Goal: Navigation & Orientation: Find specific page/section

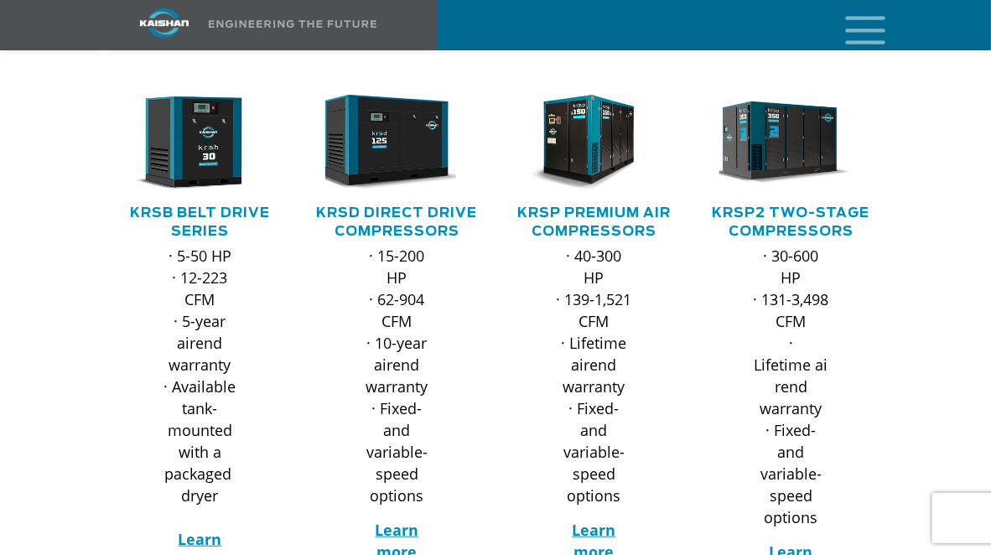
scroll to position [299, 0]
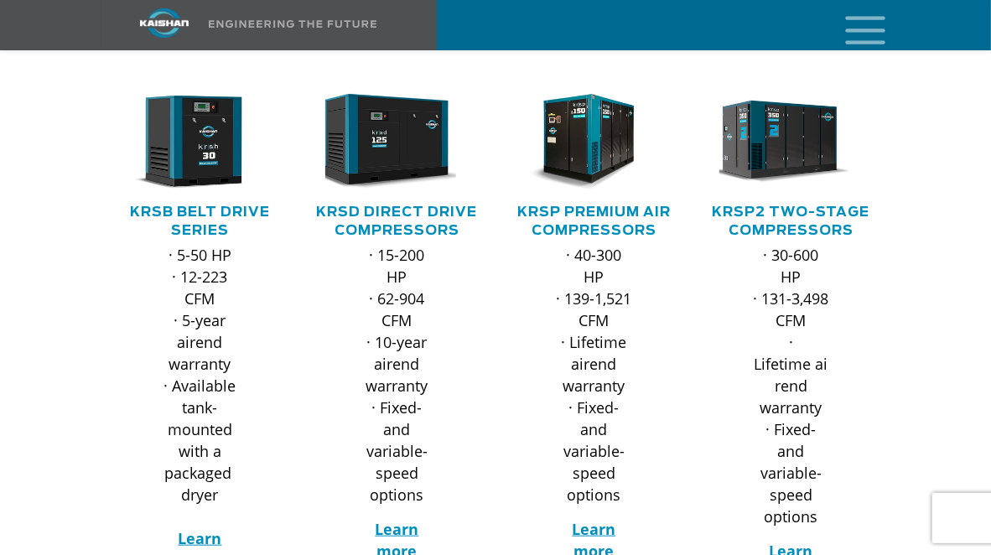
click at [62, 407] on div at bounding box center [495, 343] width 991 height 632
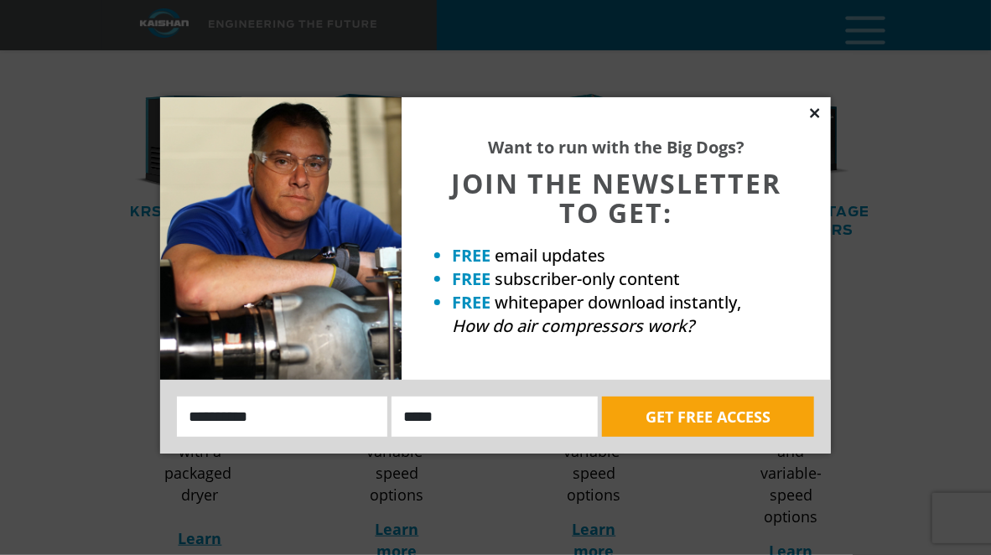
click at [815, 112] on icon at bounding box center [814, 112] width 9 height 9
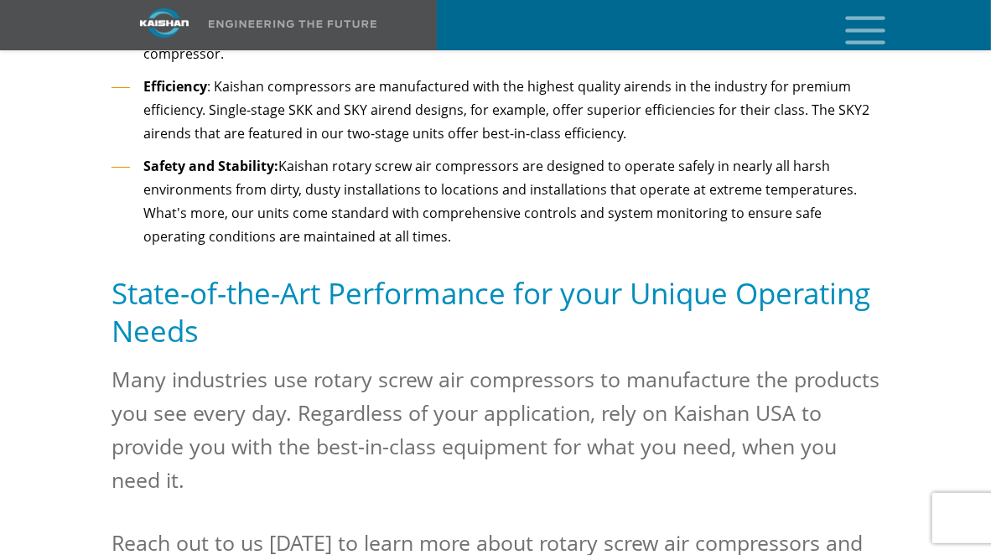
scroll to position [2374, 0]
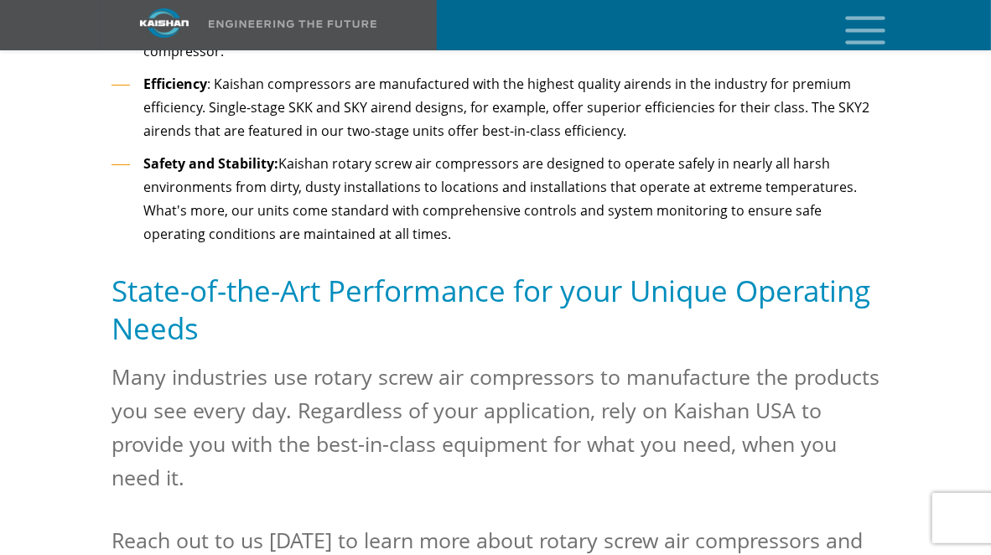
click at [912, 283] on div at bounding box center [495, 185] width 912 height 678
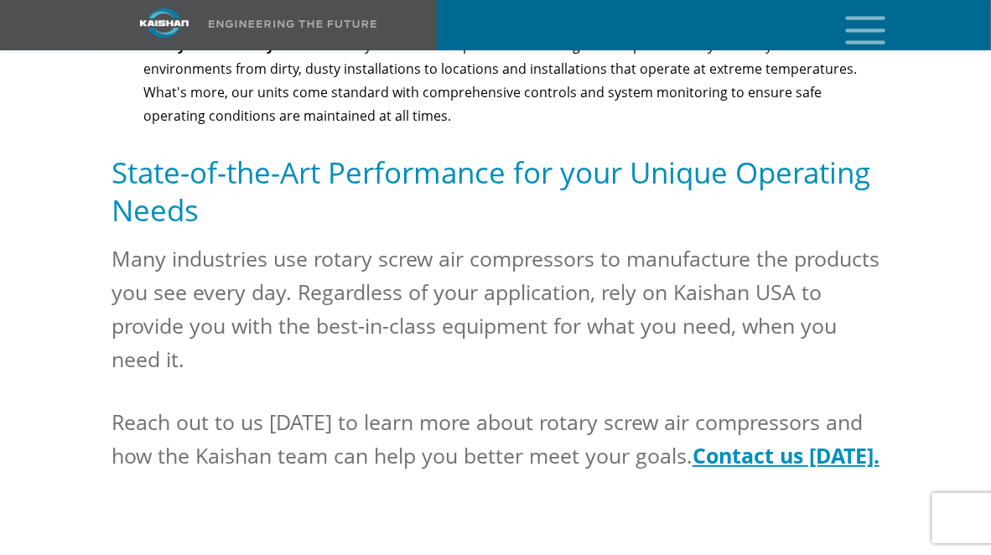
scroll to position [2495, 0]
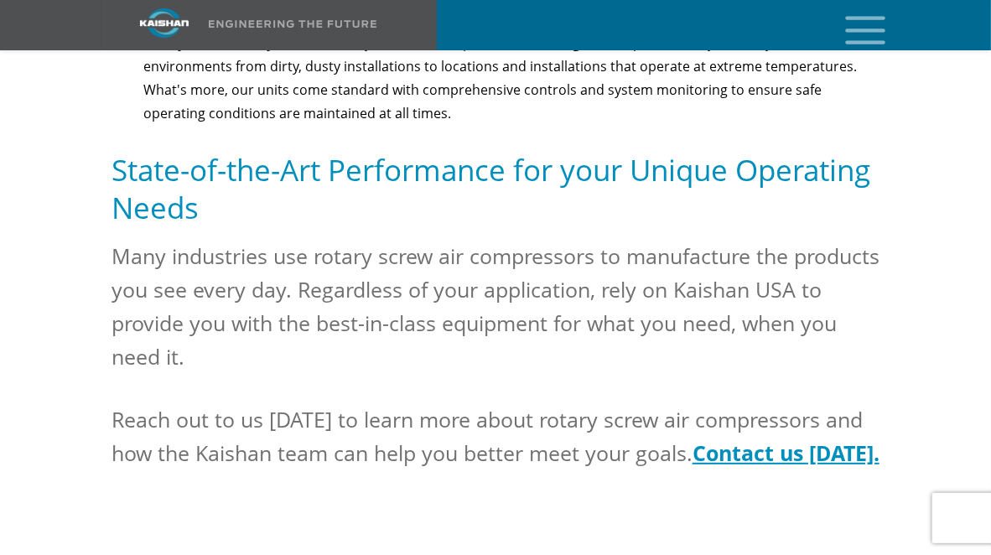
click at [906, 221] on div at bounding box center [495, 64] width 912 height 678
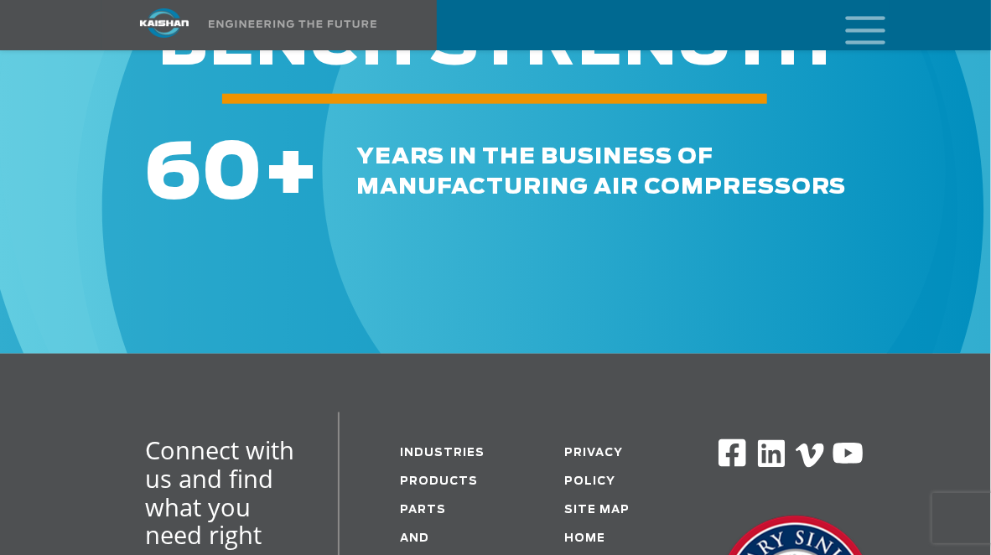
scroll to position [3180, 0]
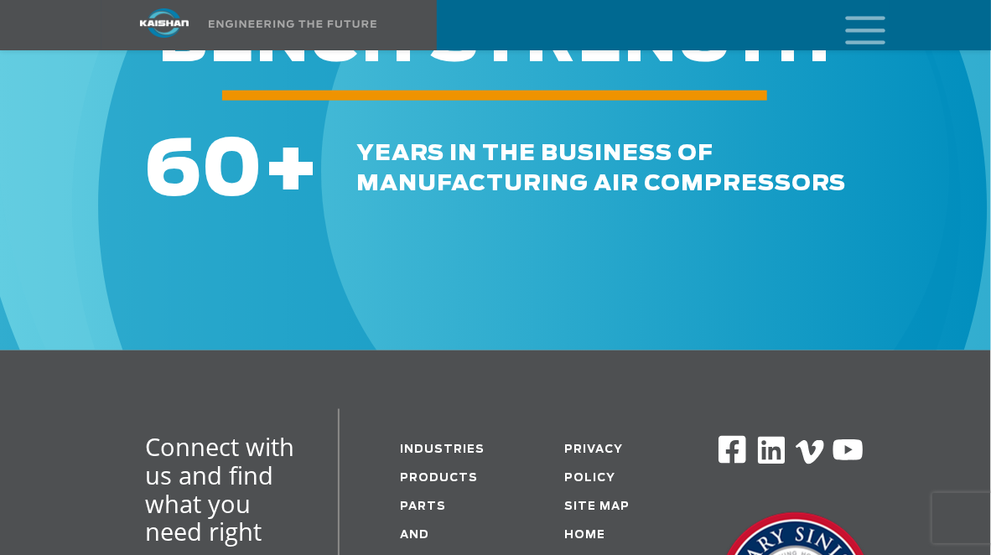
click at [101, 143] on div "60 + years in the business of manufacturing air compressors" at bounding box center [495, 157] width 991 height 108
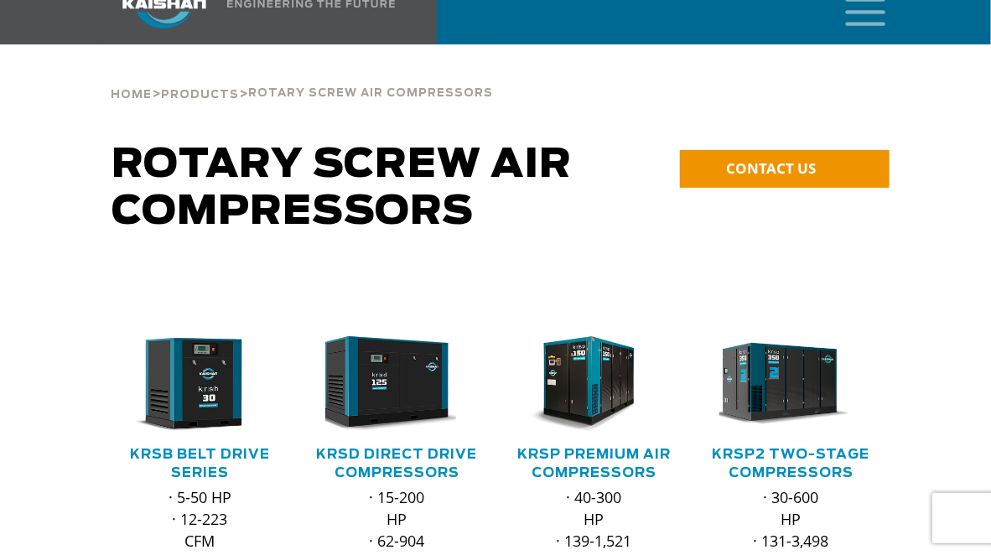
scroll to position [0, 0]
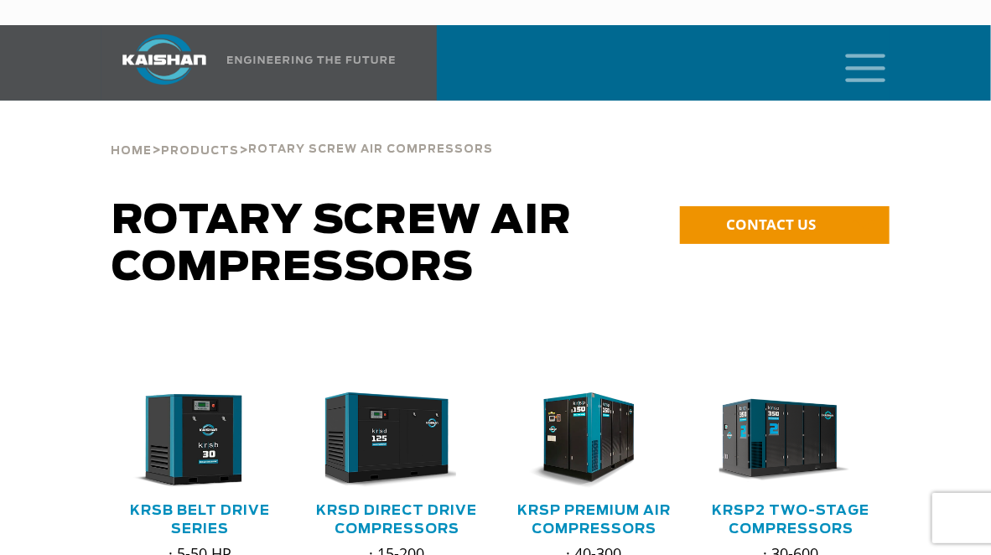
click at [861, 49] on icon "mobile menu" at bounding box center [866, 66] width 54 height 52
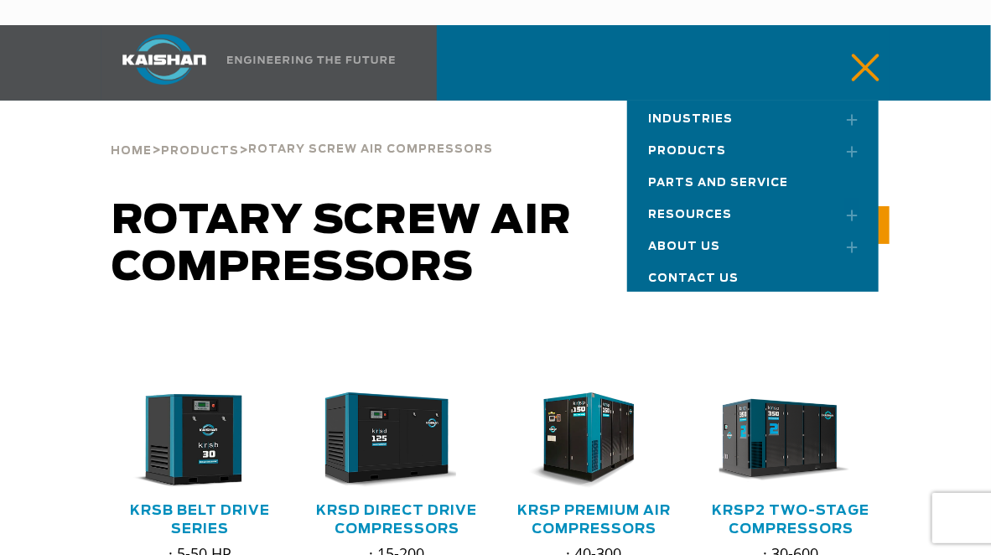
click at [776, 178] on span "Parts and Service" at bounding box center [718, 183] width 140 height 11
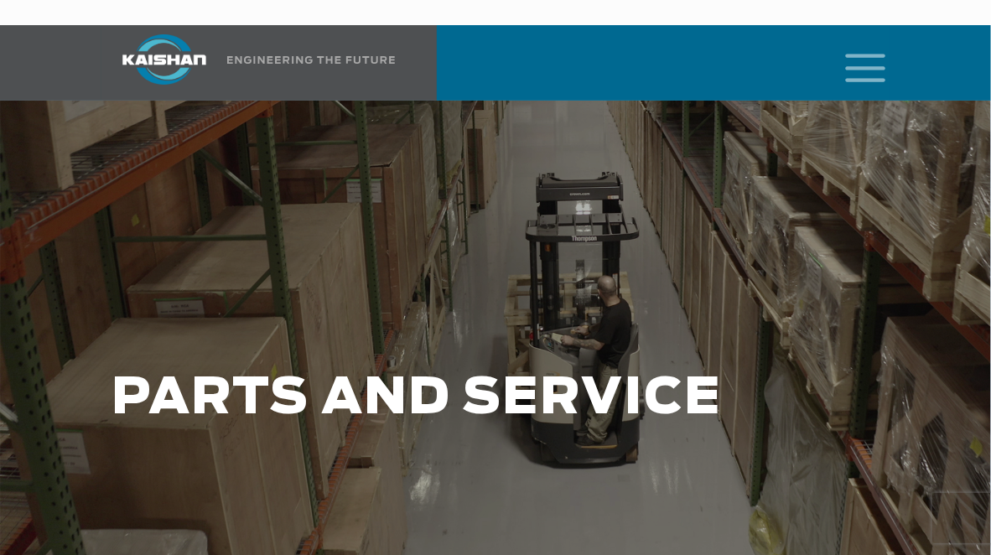
click at [866, 57] on icon "mobile menu" at bounding box center [866, 66] width 54 height 52
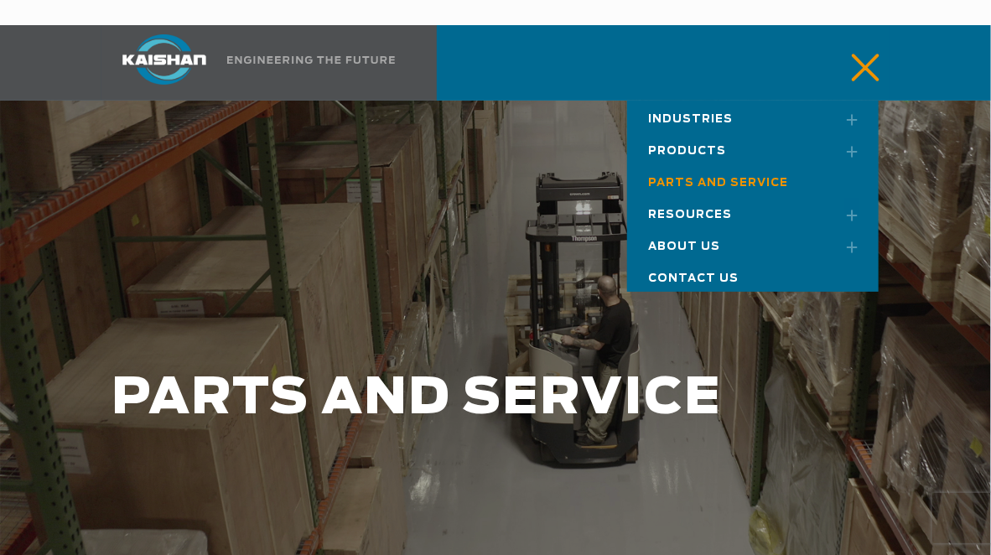
click at [818, 133] on link "Products" at bounding box center [753, 149] width 252 height 32
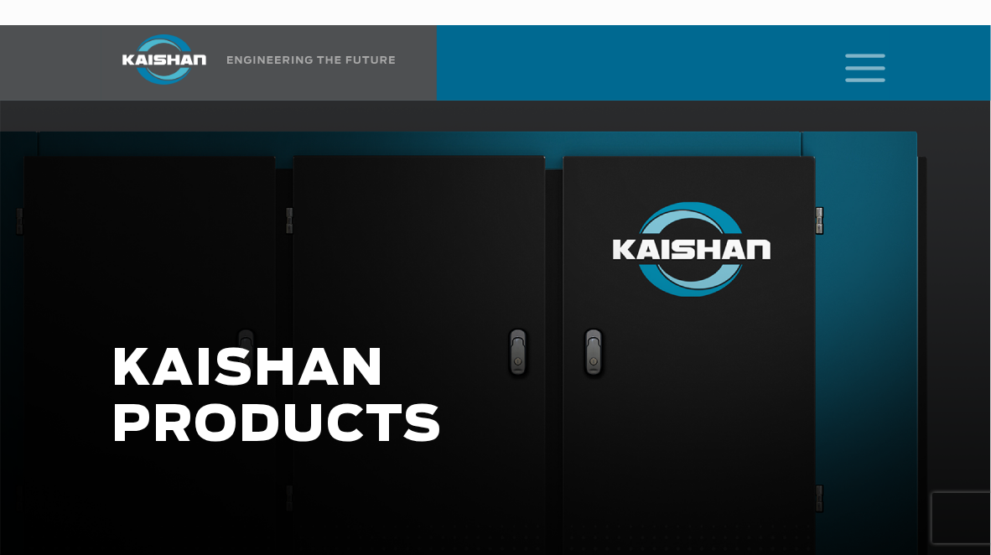
click at [869, 55] on icon "mobile menu" at bounding box center [866, 66] width 54 height 52
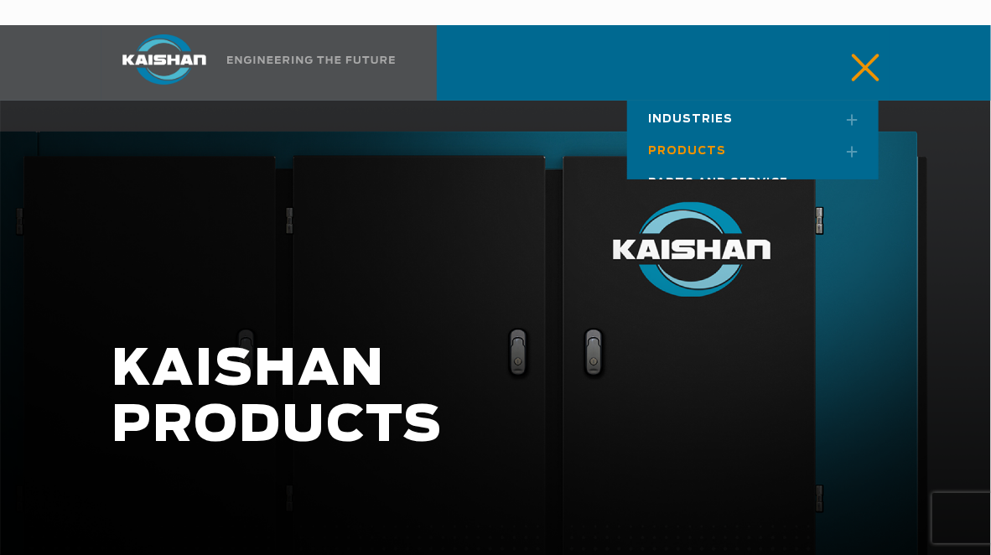
click at [869, 55] on icon "mobile menu" at bounding box center [866, 66] width 54 height 52
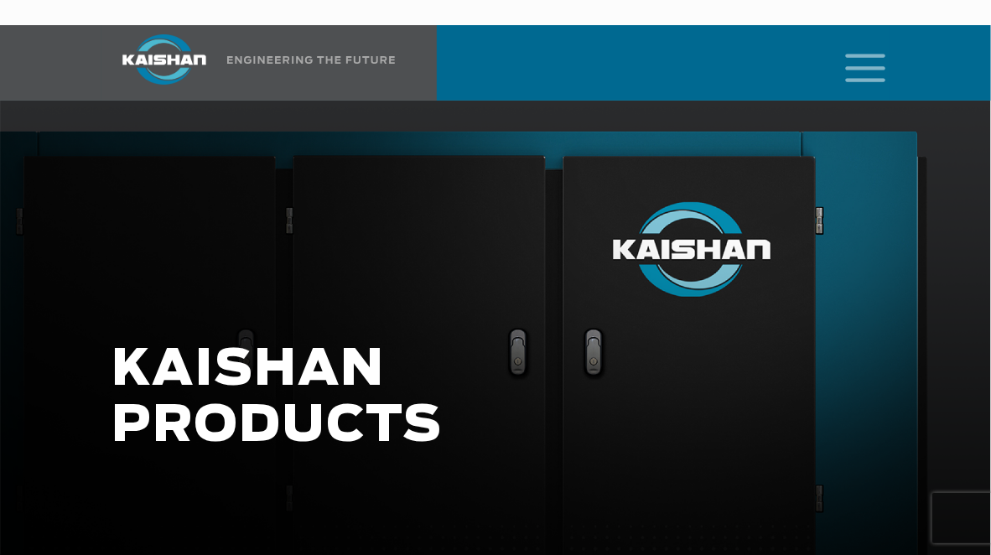
click at [866, 58] on icon "mobile menu" at bounding box center [866, 66] width 54 height 52
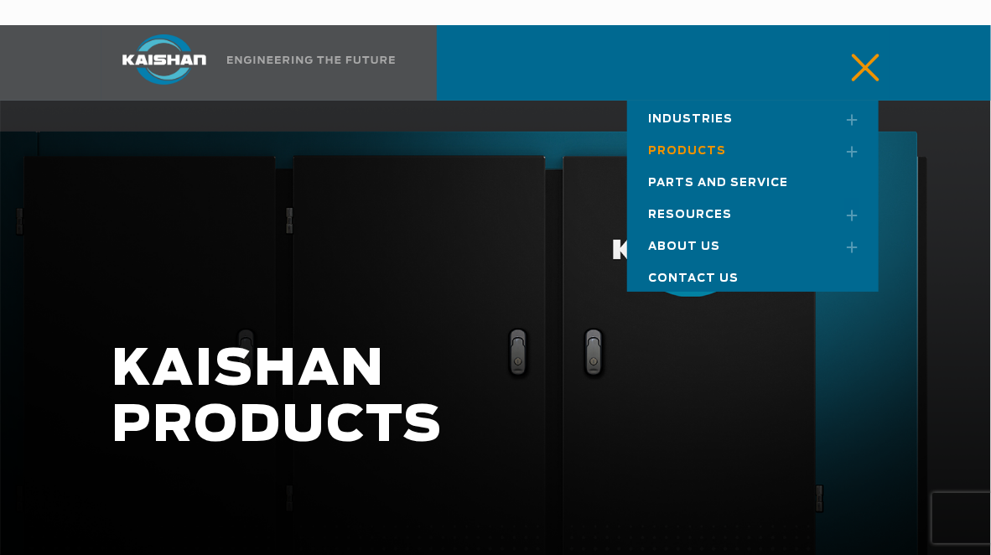
click at [850, 133] on link "Toggle submenu" at bounding box center [845, 151] width 42 height 37
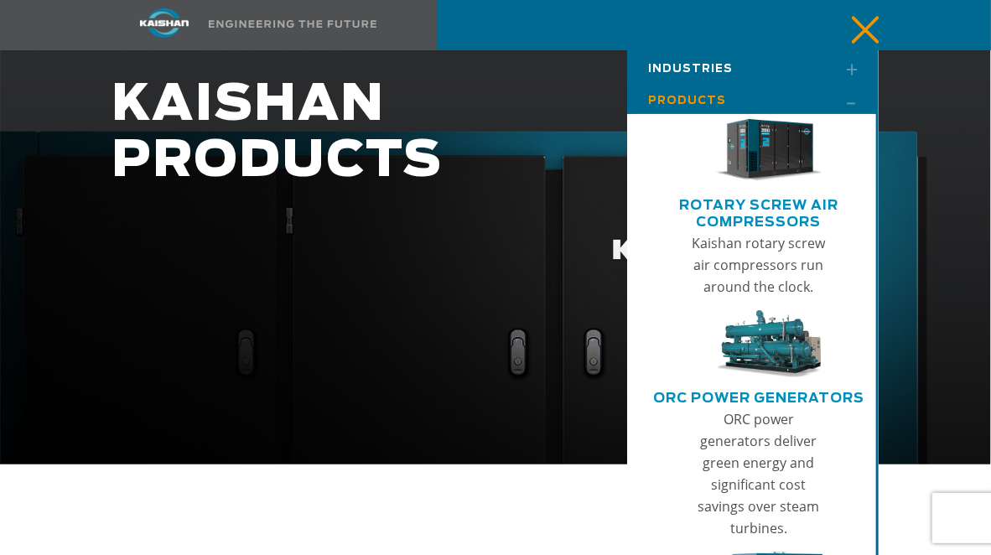
scroll to position [281, 0]
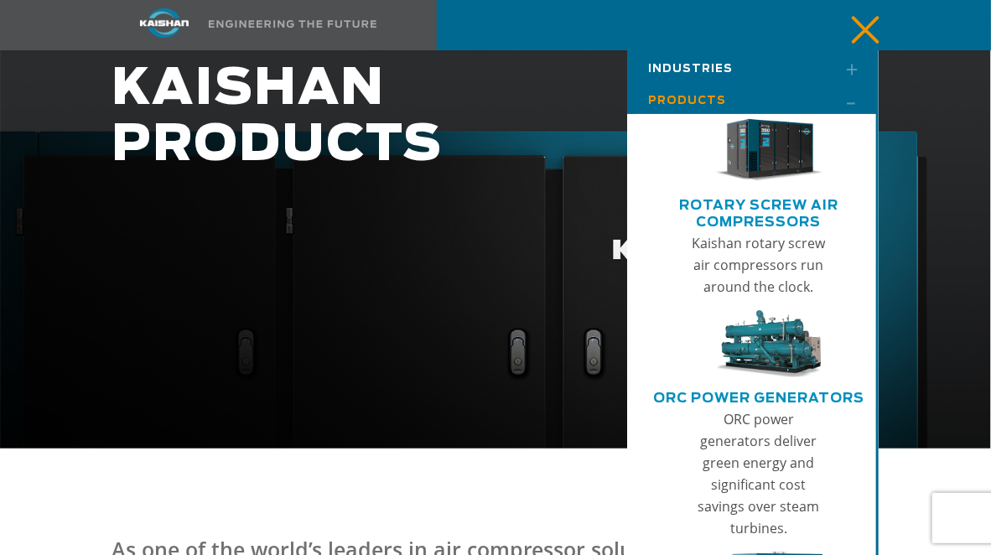
click at [898, 277] on div at bounding box center [495, 134] width 991 height 629
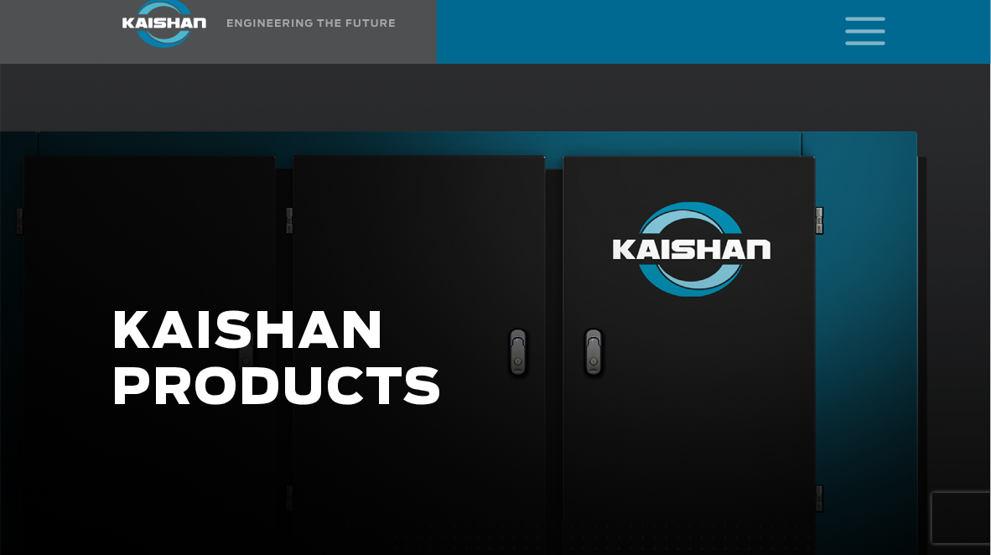
scroll to position [0, 0]
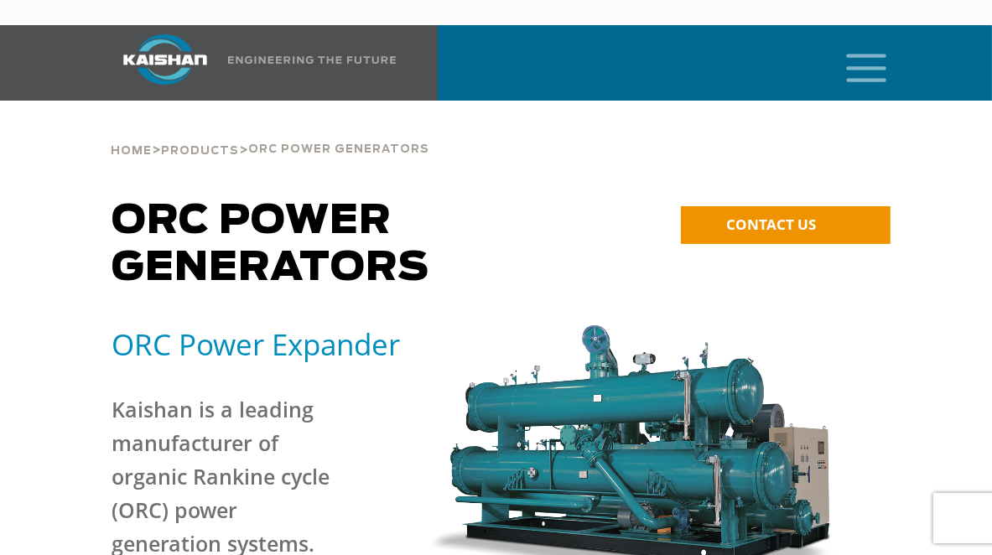
click at [879, 49] on icon "mobile menu" at bounding box center [867, 66] width 54 height 52
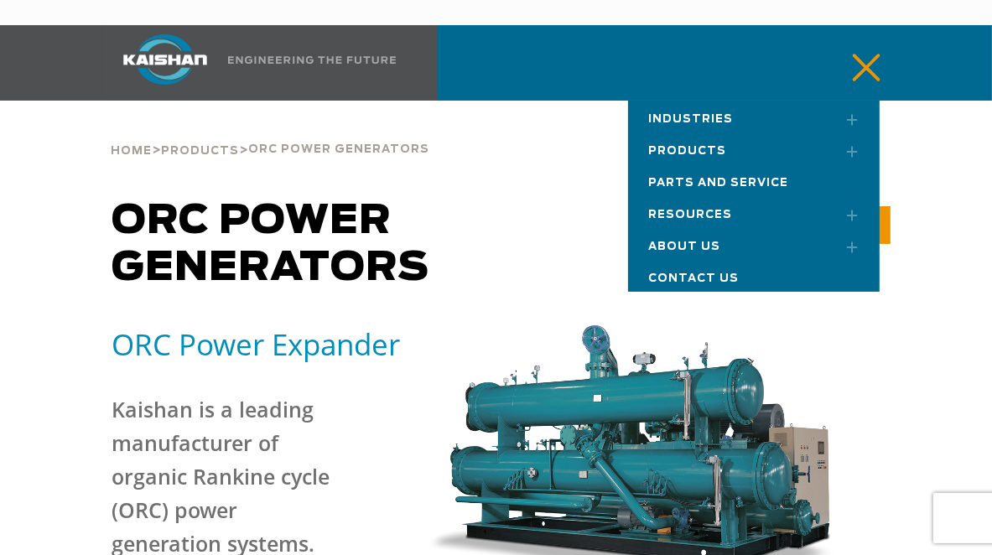
click at [810, 133] on link "Products" at bounding box center [754, 149] width 252 height 32
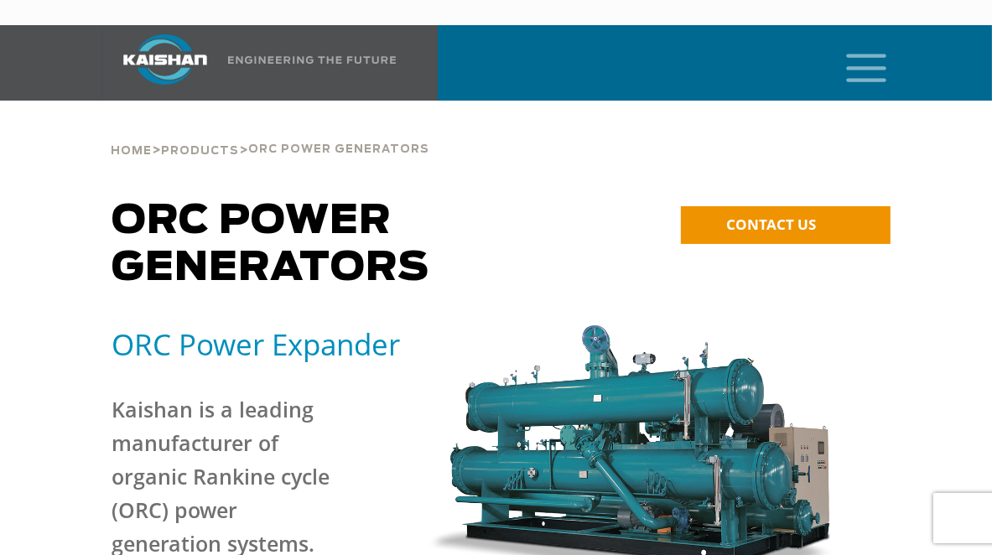
click at [872, 45] on icon "mobile menu" at bounding box center [867, 66] width 54 height 52
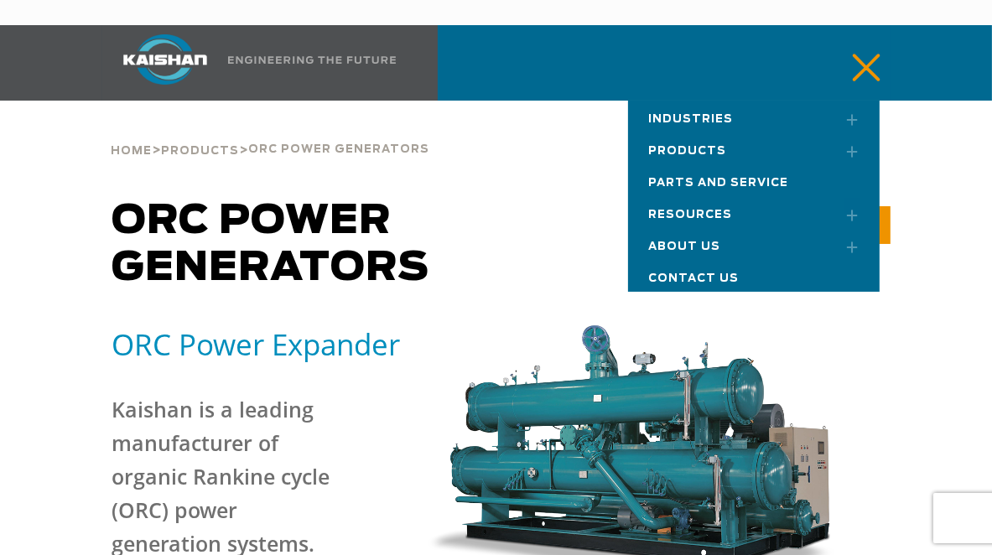
click at [852, 133] on link "Toggle submenu" at bounding box center [846, 151] width 42 height 37
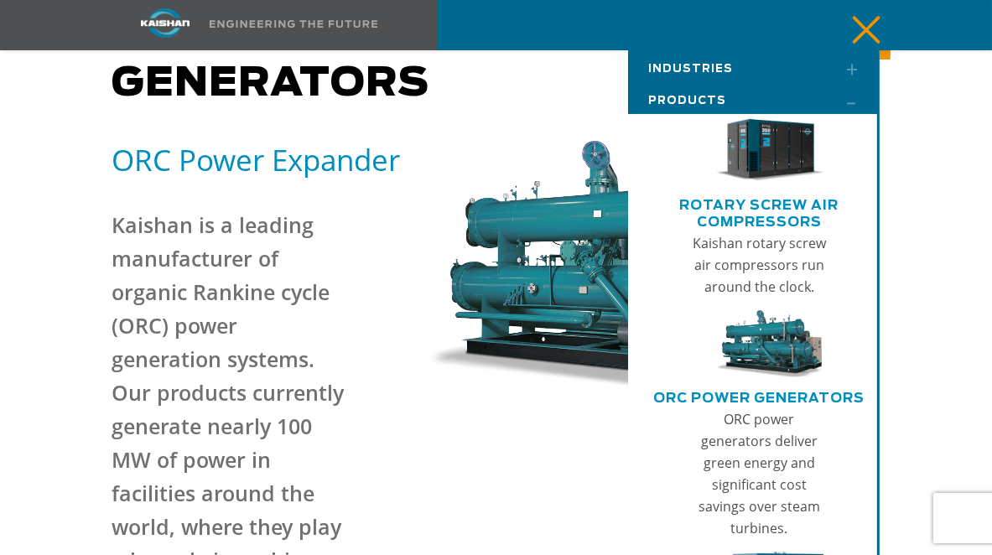
scroll to position [184, 0]
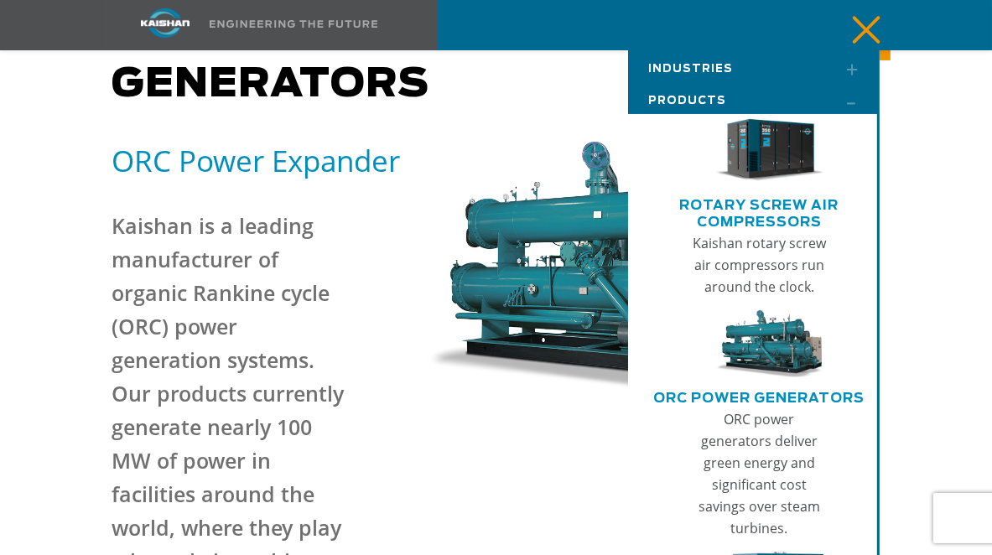
click at [698, 96] on span "Products" at bounding box center [688, 101] width 78 height 11
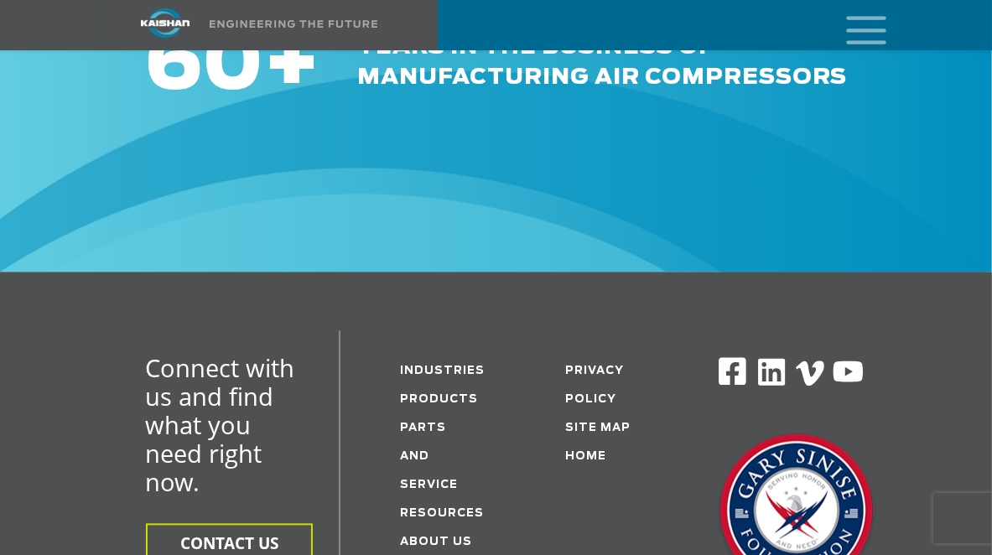
scroll to position [2805, 0]
